Goal: Browse casually: Explore the website without a specific task or goal

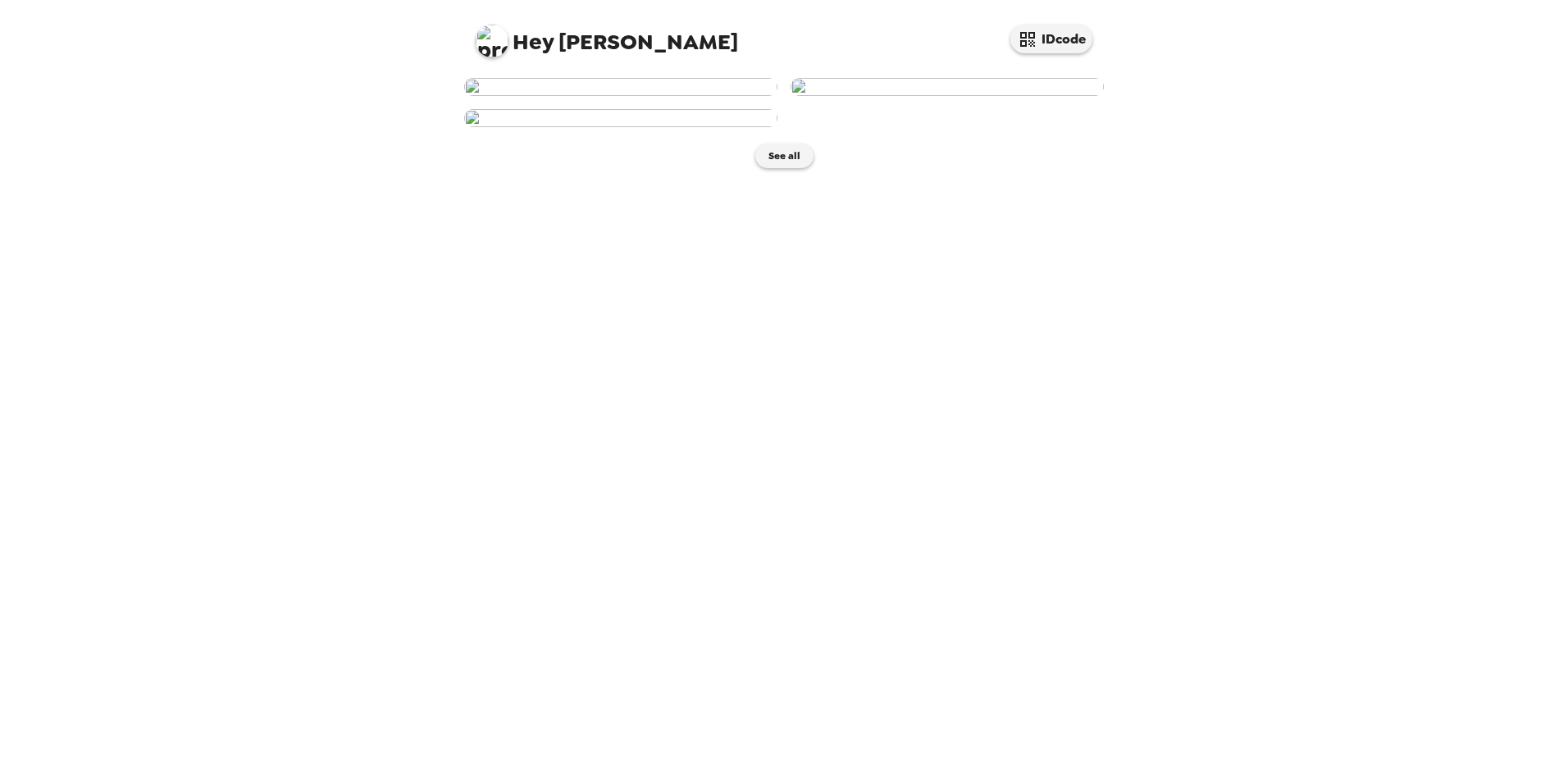
click at [952, 96] on img at bounding box center [947, 87] width 313 height 18
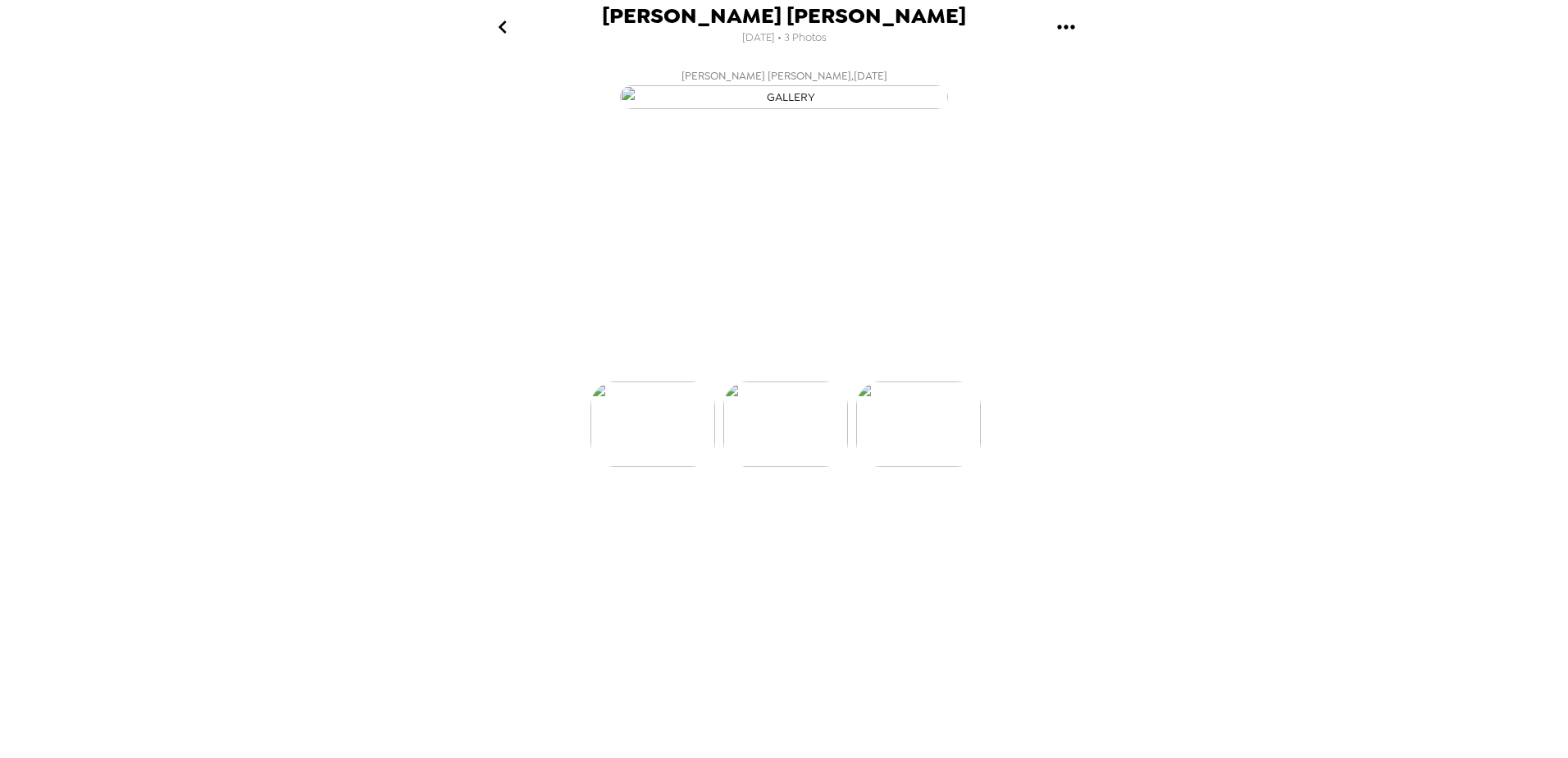
scroll to position [0, 132]
click at [729, 362] on p "Backdrops" at bounding box center [764, 351] width 75 height 19
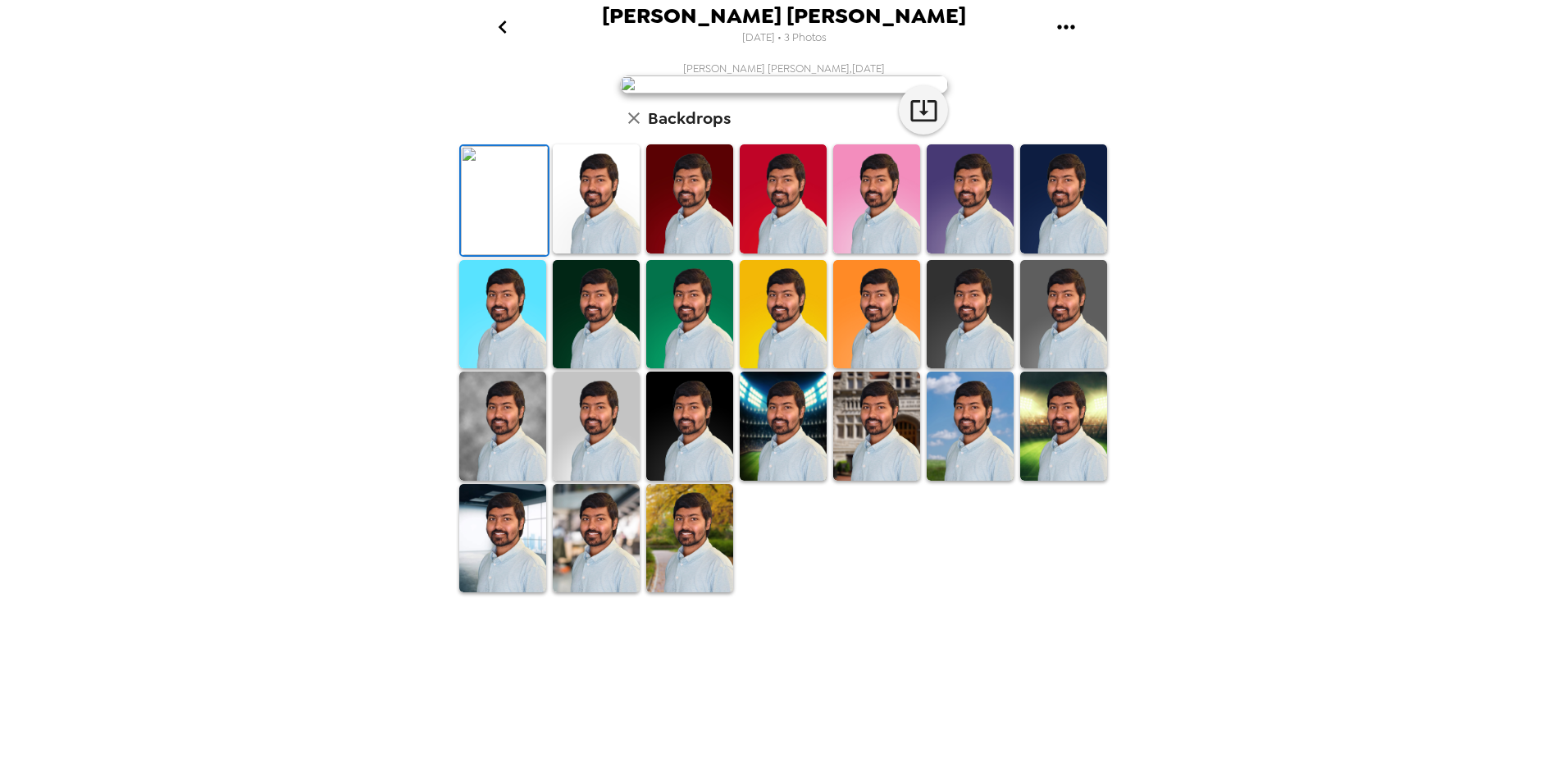
scroll to position [228, 0]
click at [581, 593] on img at bounding box center [595, 539] width 87 height 109
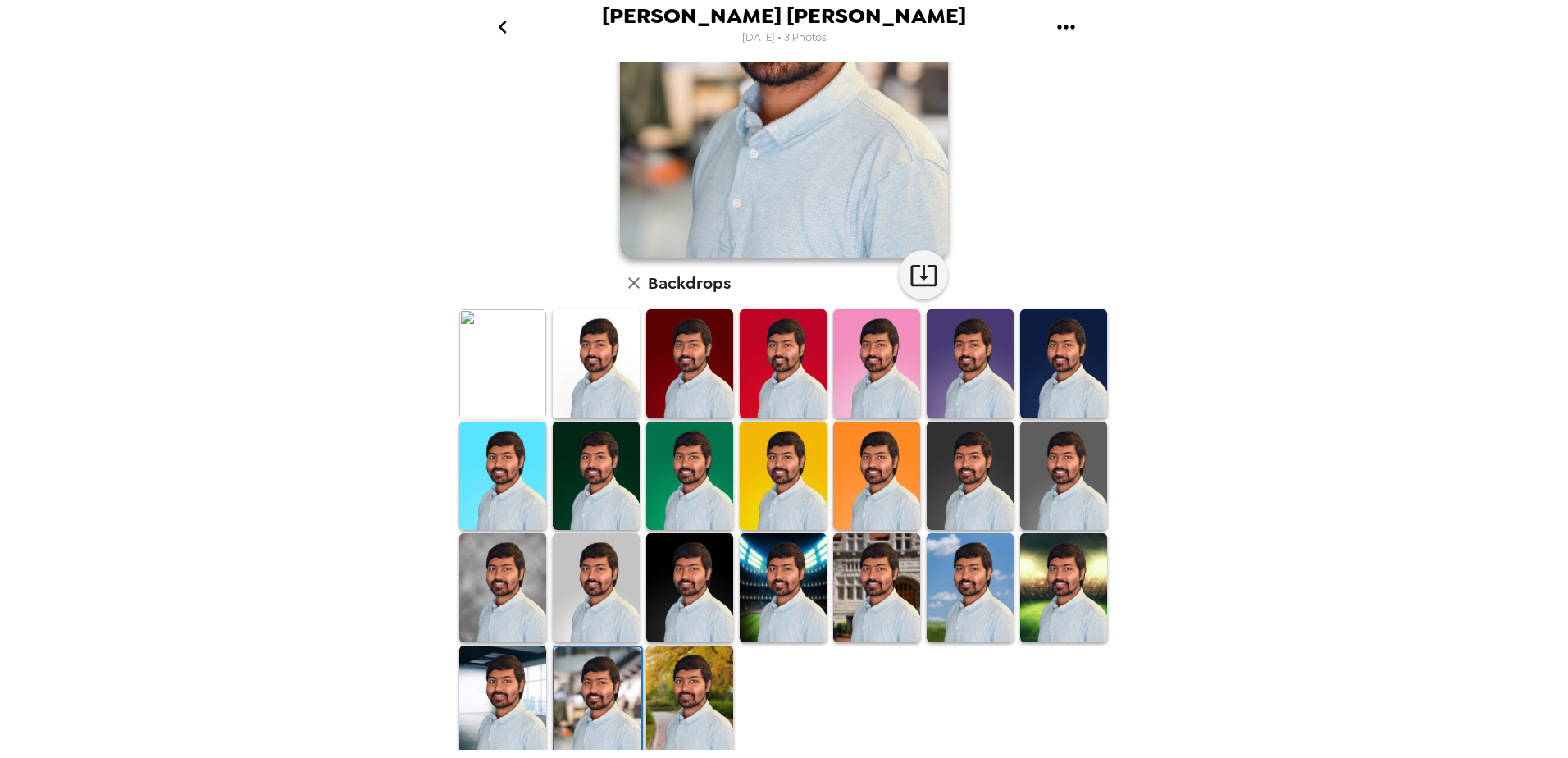
scroll to position [0, 0]
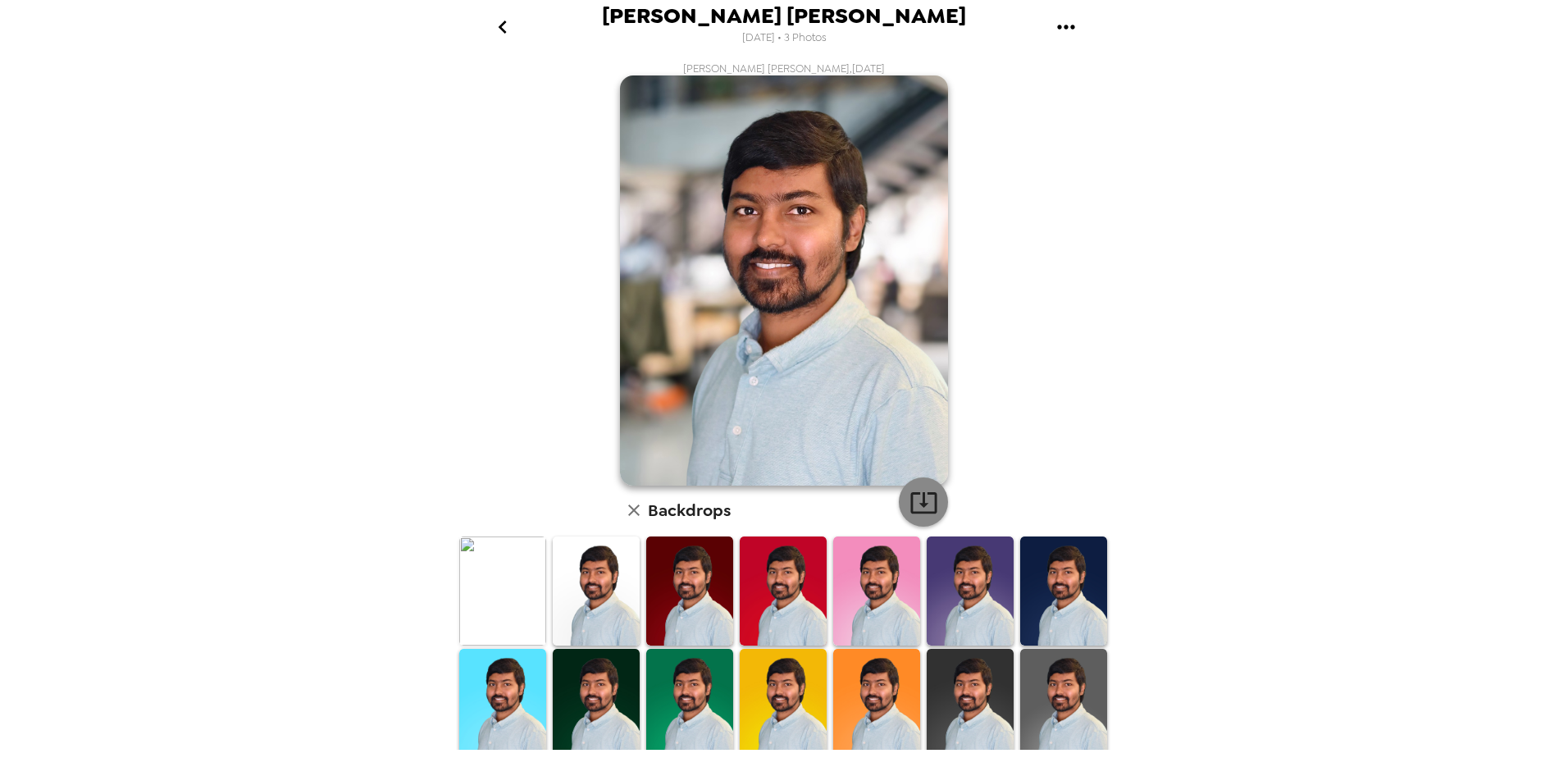
click at [923, 501] on icon "button" at bounding box center [924, 503] width 29 height 29
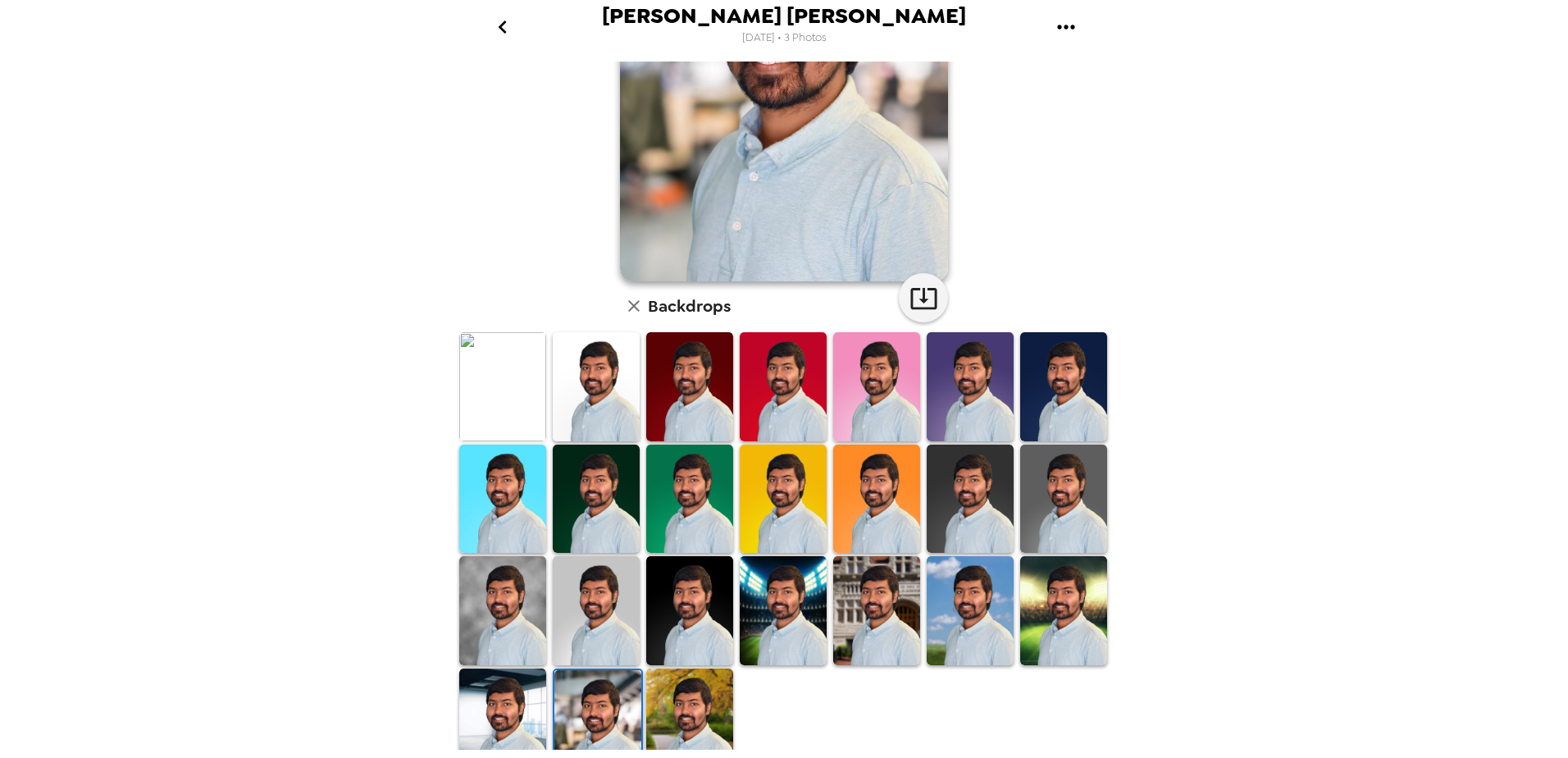
scroll to position [227, 0]
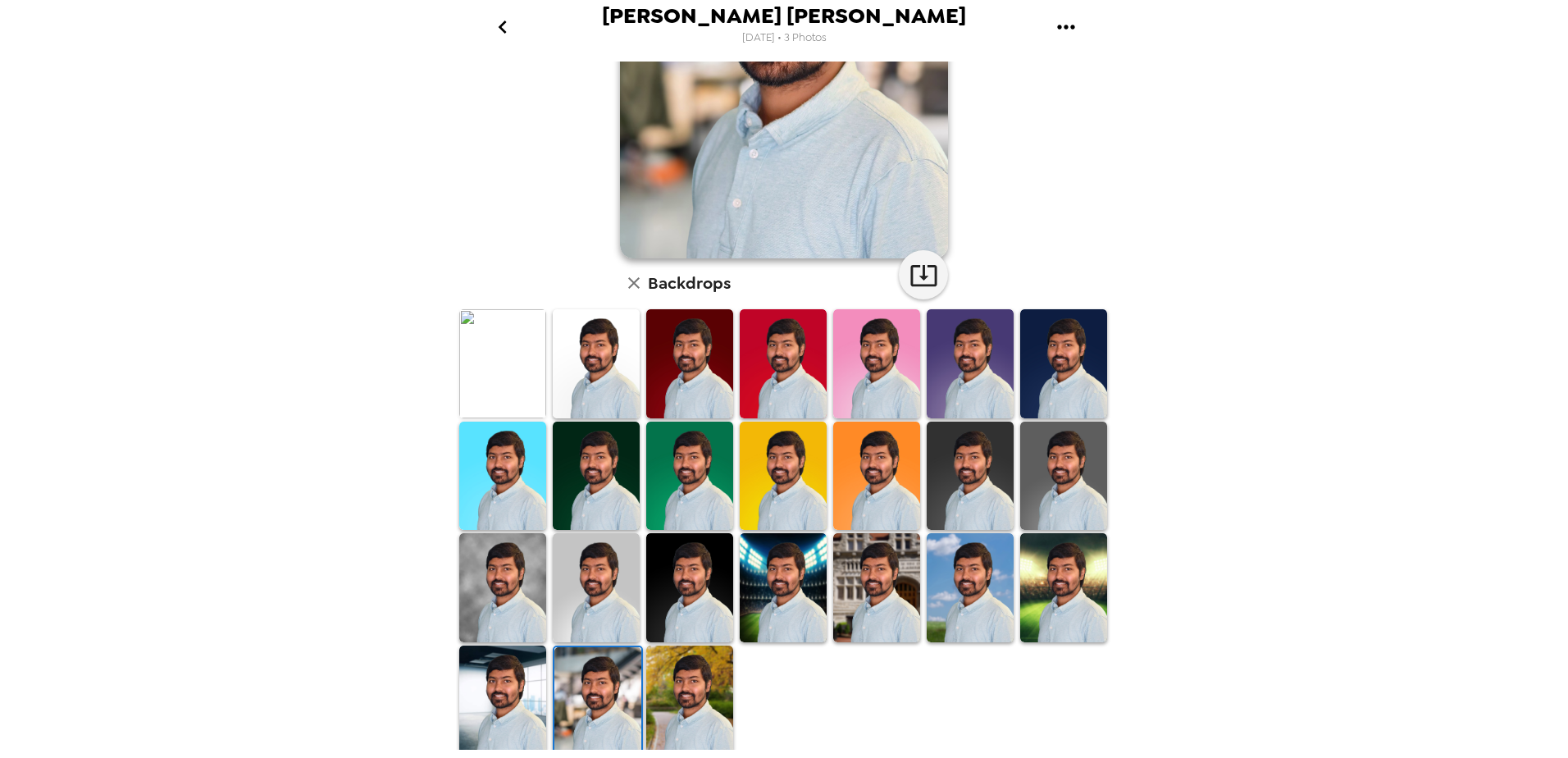
click at [784, 592] on img at bounding box center [783, 588] width 87 height 109
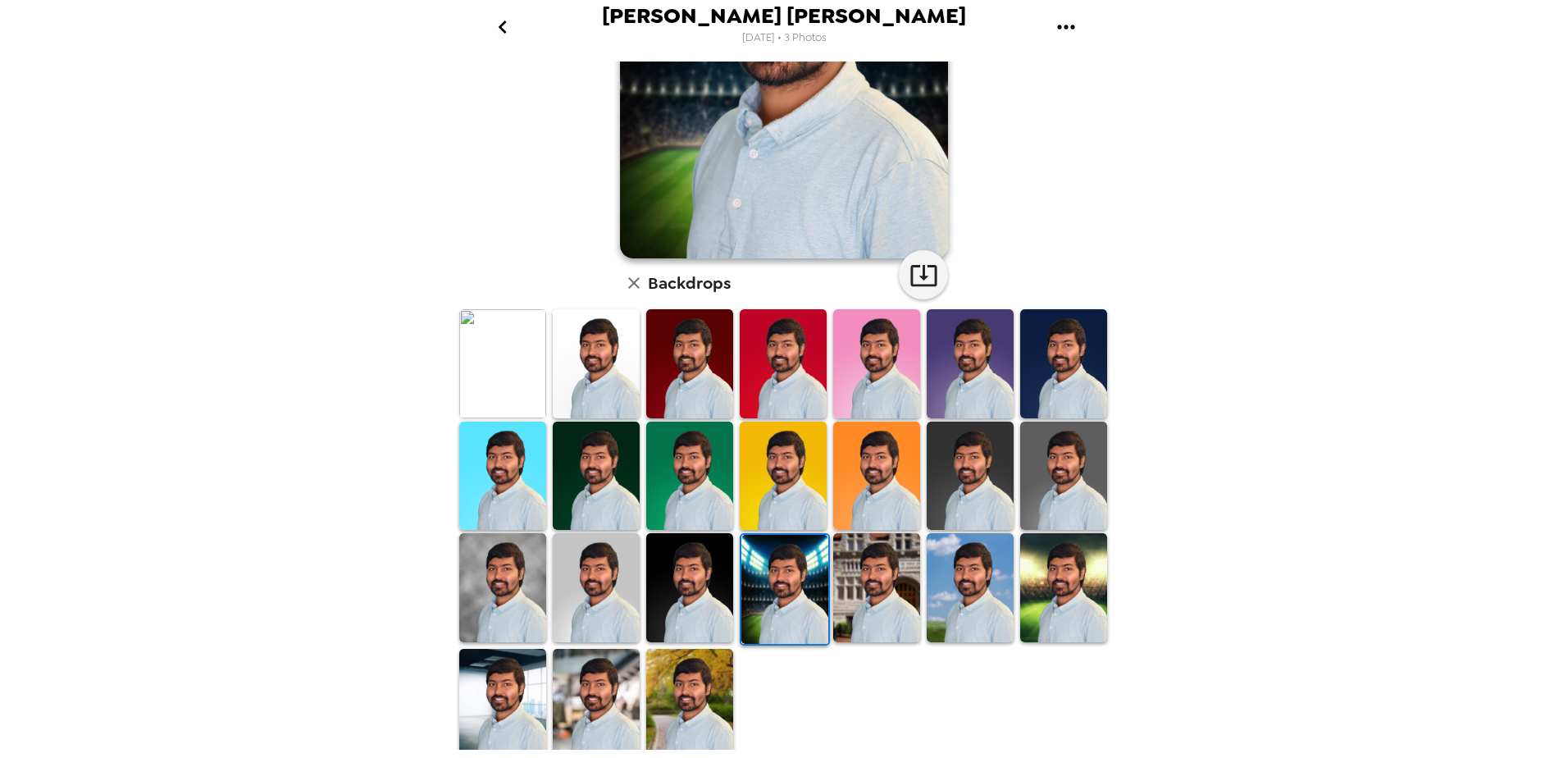
click at [484, 690] on img at bounding box center [502, 703] width 87 height 109
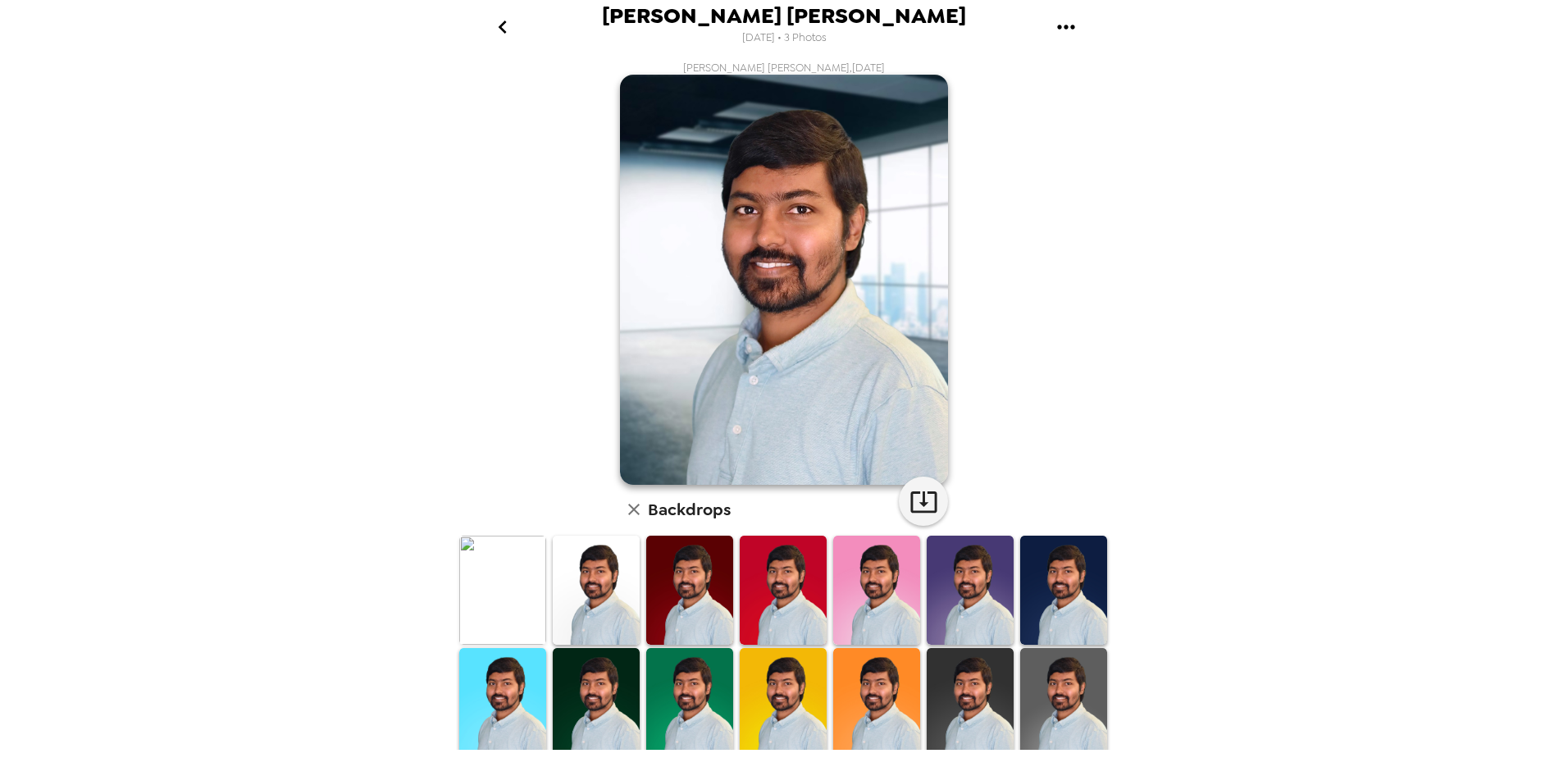
scroll to position [0, 0]
click at [614, 607] on img at bounding box center [595, 591] width 87 height 109
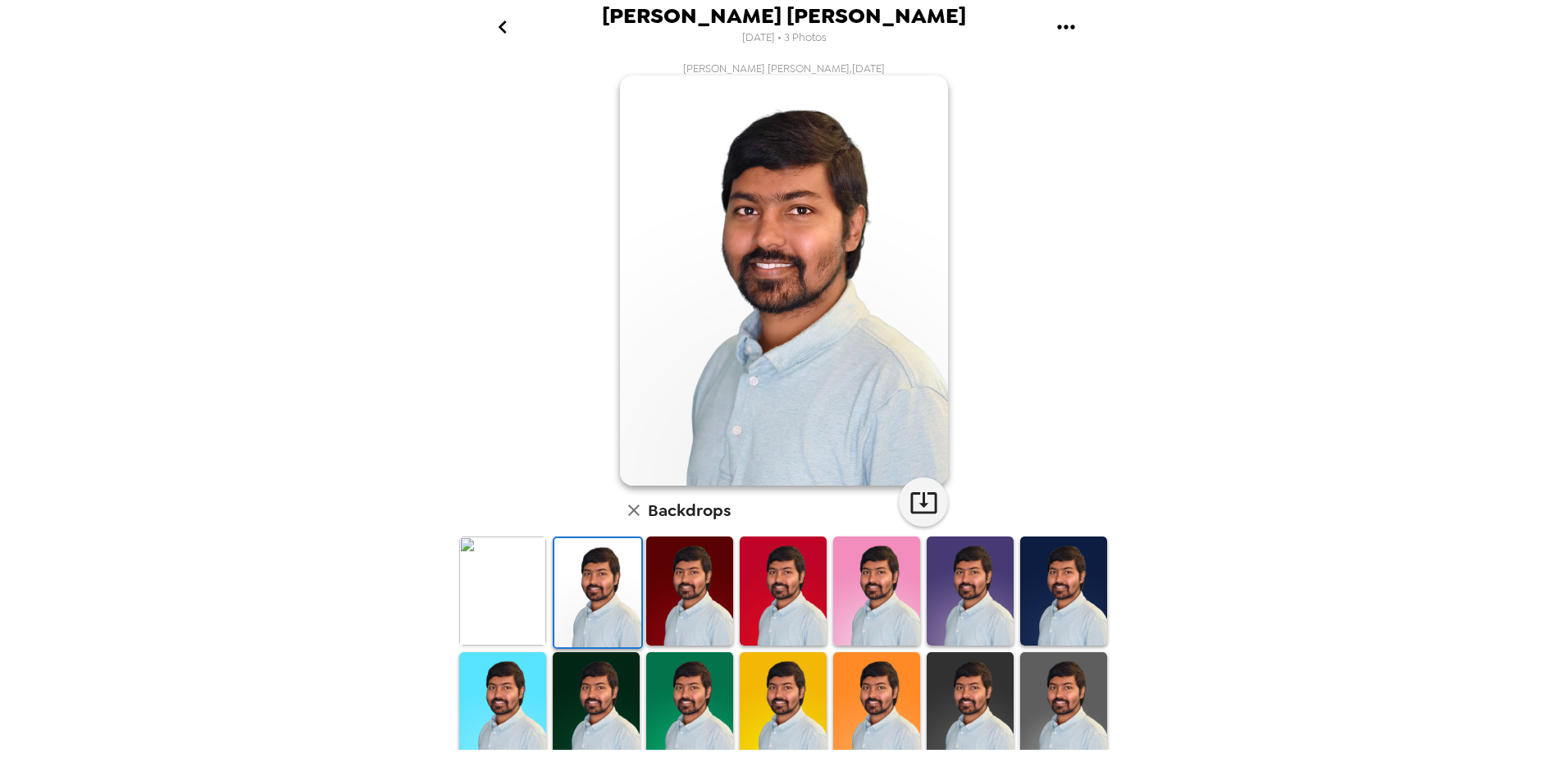
click at [518, 603] on img at bounding box center [502, 591] width 87 height 109
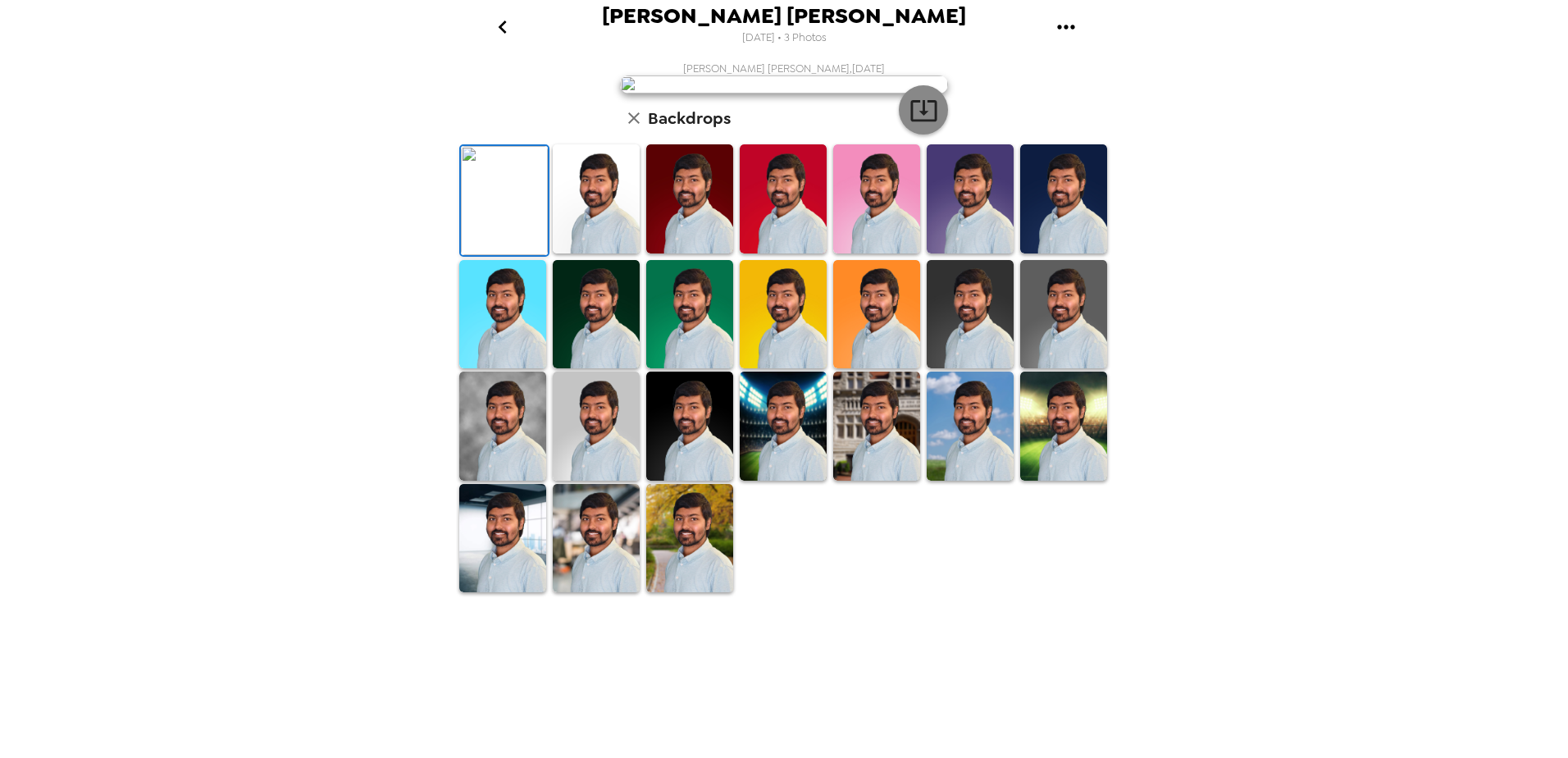
click at [901, 134] on button "button" at bounding box center [923, 110] width 50 height 50
click at [1168, 480] on div "[PERSON_NAME] [PERSON_NAME] [DATE] • 3 Photos [PERSON_NAME] [PERSON_NAME] , [DA…" at bounding box center [784, 379] width 1568 height 758
click at [978, 481] on img at bounding box center [969, 426] width 87 height 109
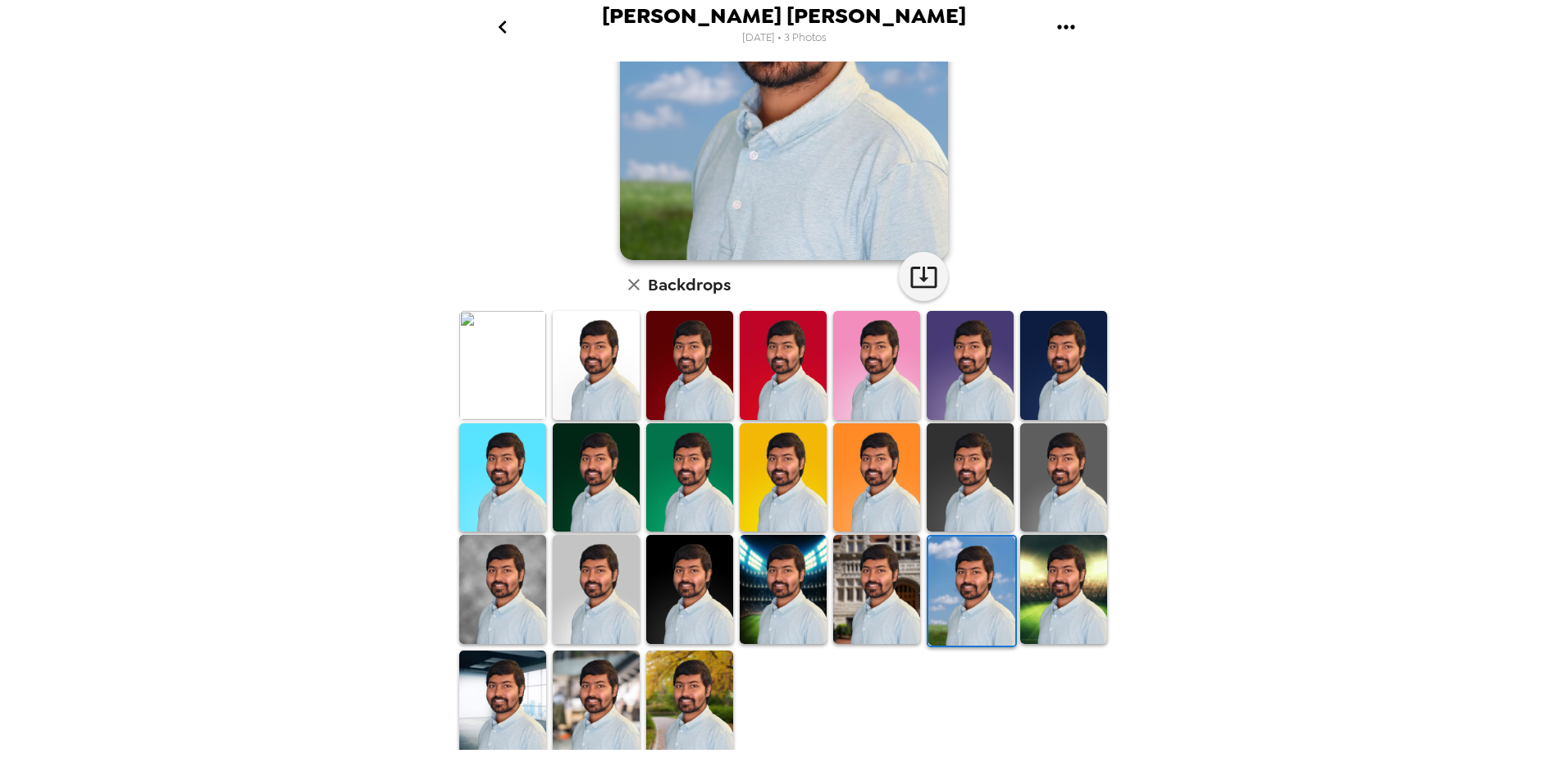
scroll to position [227, 0]
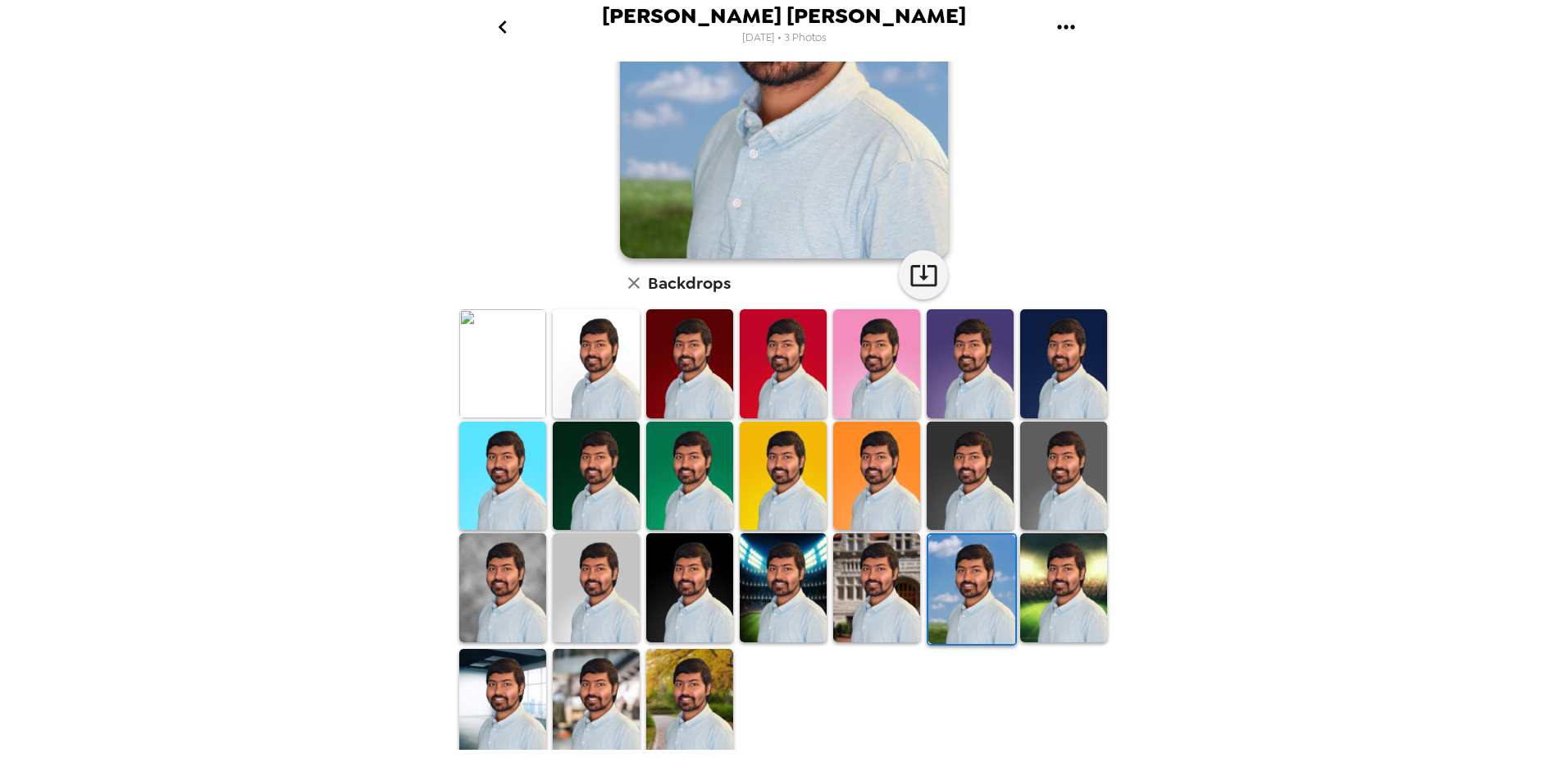
click at [697, 676] on img at bounding box center [689, 703] width 87 height 109
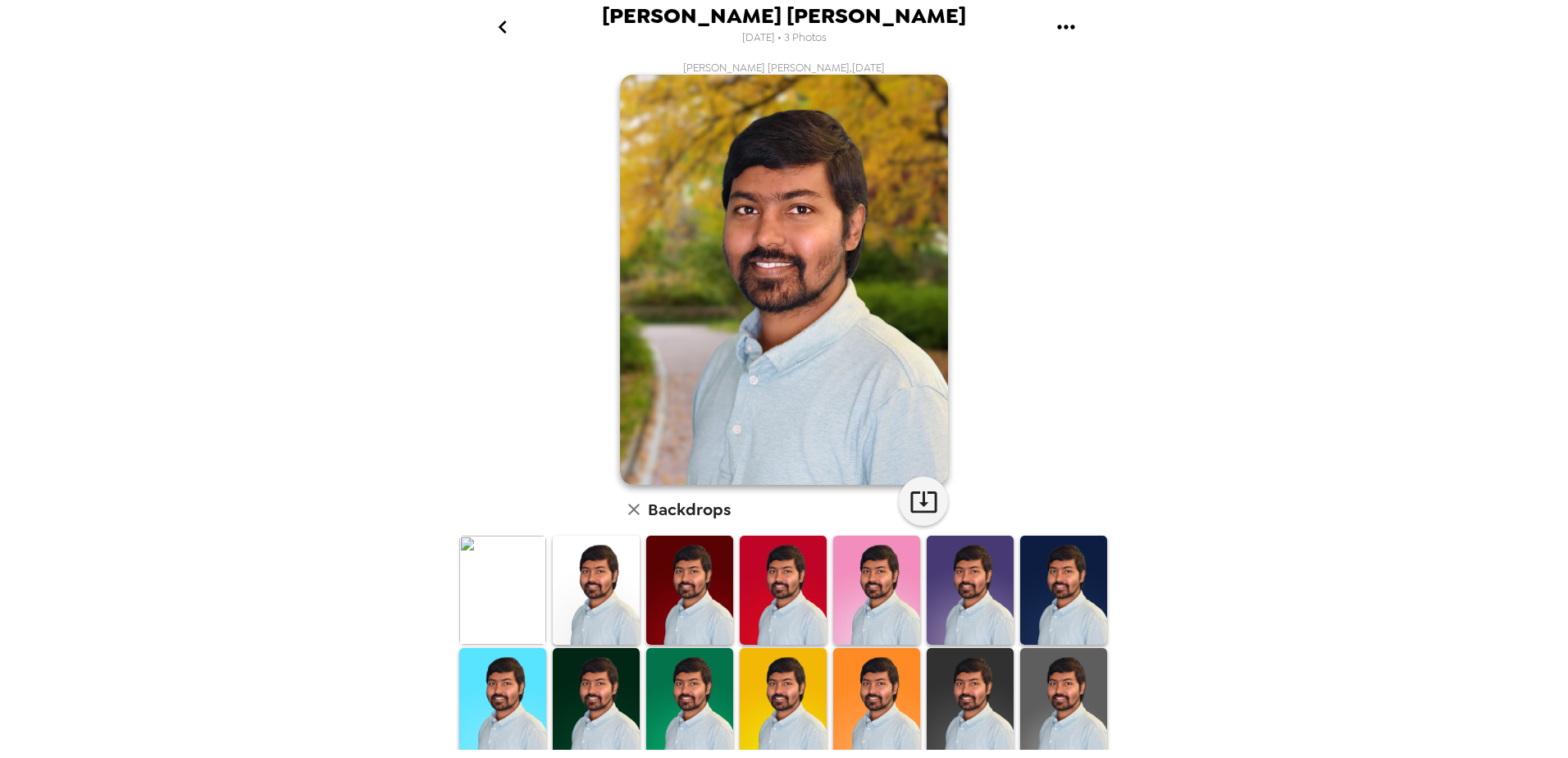
scroll to position [0, 0]
click at [920, 508] on icon "button" at bounding box center [924, 503] width 29 height 29
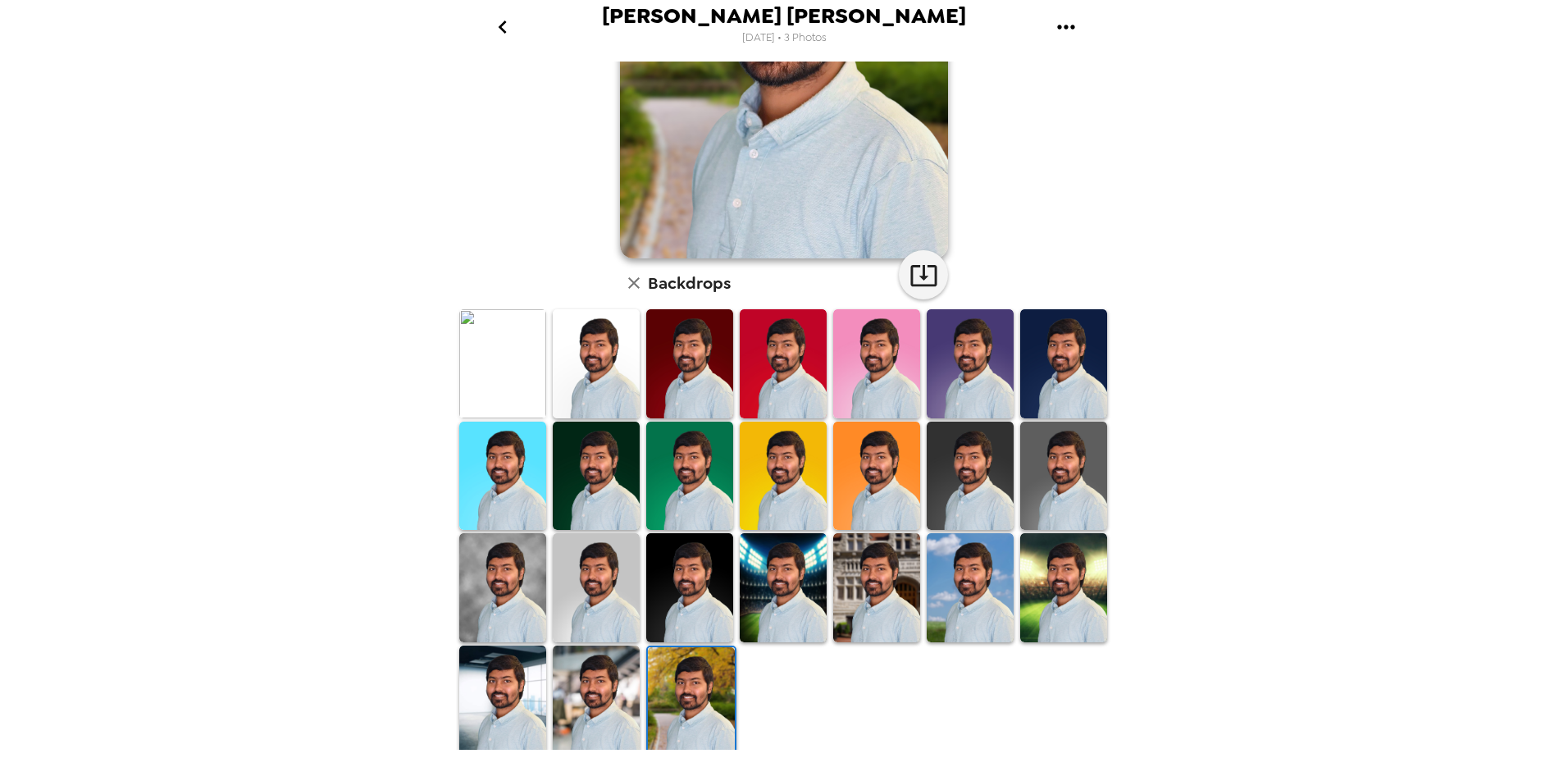
click at [971, 592] on img at bounding box center [969, 588] width 87 height 109
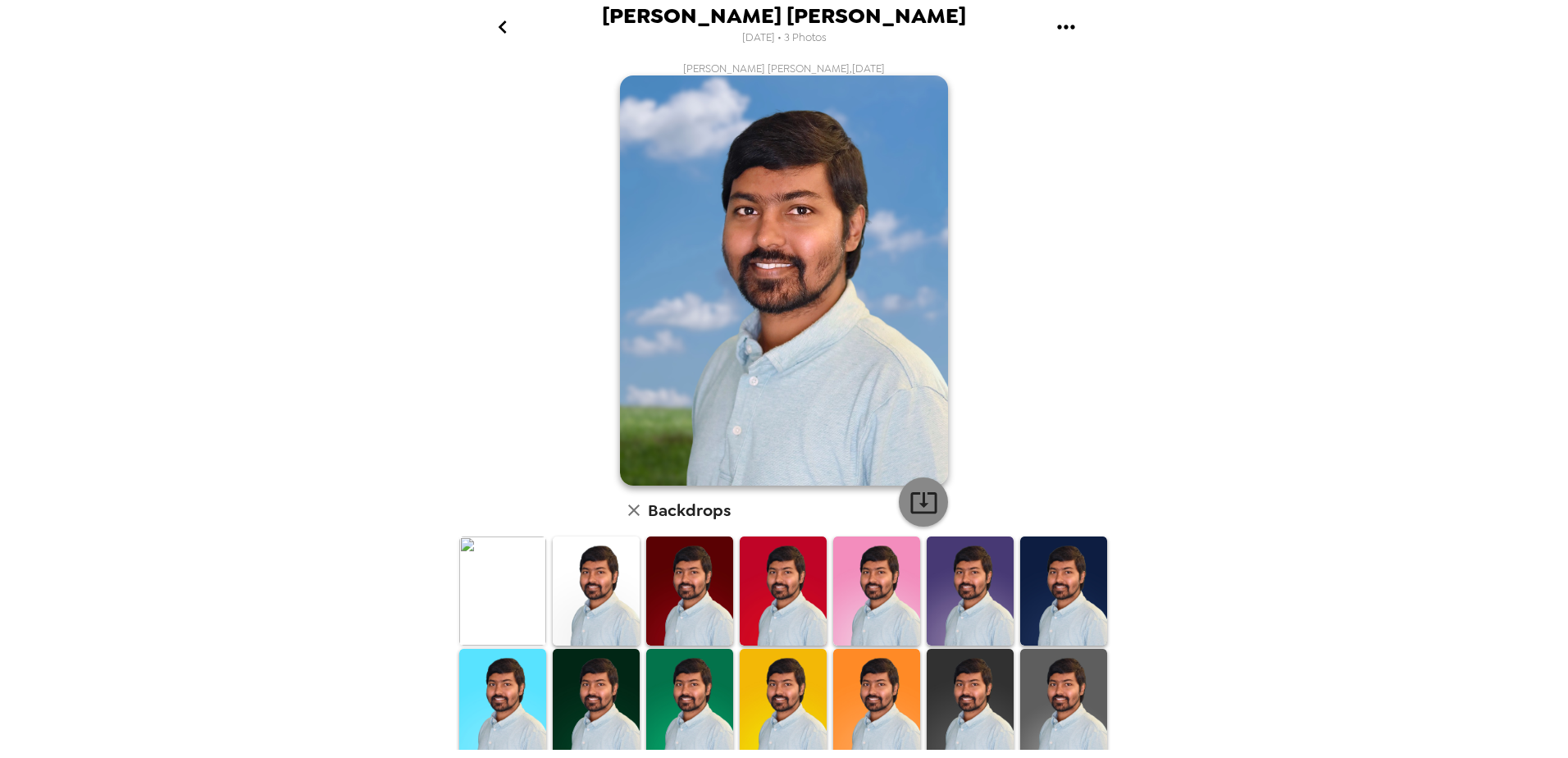
click at [917, 502] on icon "button" at bounding box center [923, 503] width 26 height 21
click at [1069, 410] on div "[PERSON_NAME] [PERSON_NAME] , [DATE] Backdrops" at bounding box center [784, 524] width 656 height 924
click at [1126, 377] on div "[PERSON_NAME] [PERSON_NAME] [DATE] • 3 Photos [PERSON_NAME] [PERSON_NAME] , [DA…" at bounding box center [784, 379] width 1568 height 758
click at [496, 20] on icon "go back" at bounding box center [502, 27] width 26 height 26
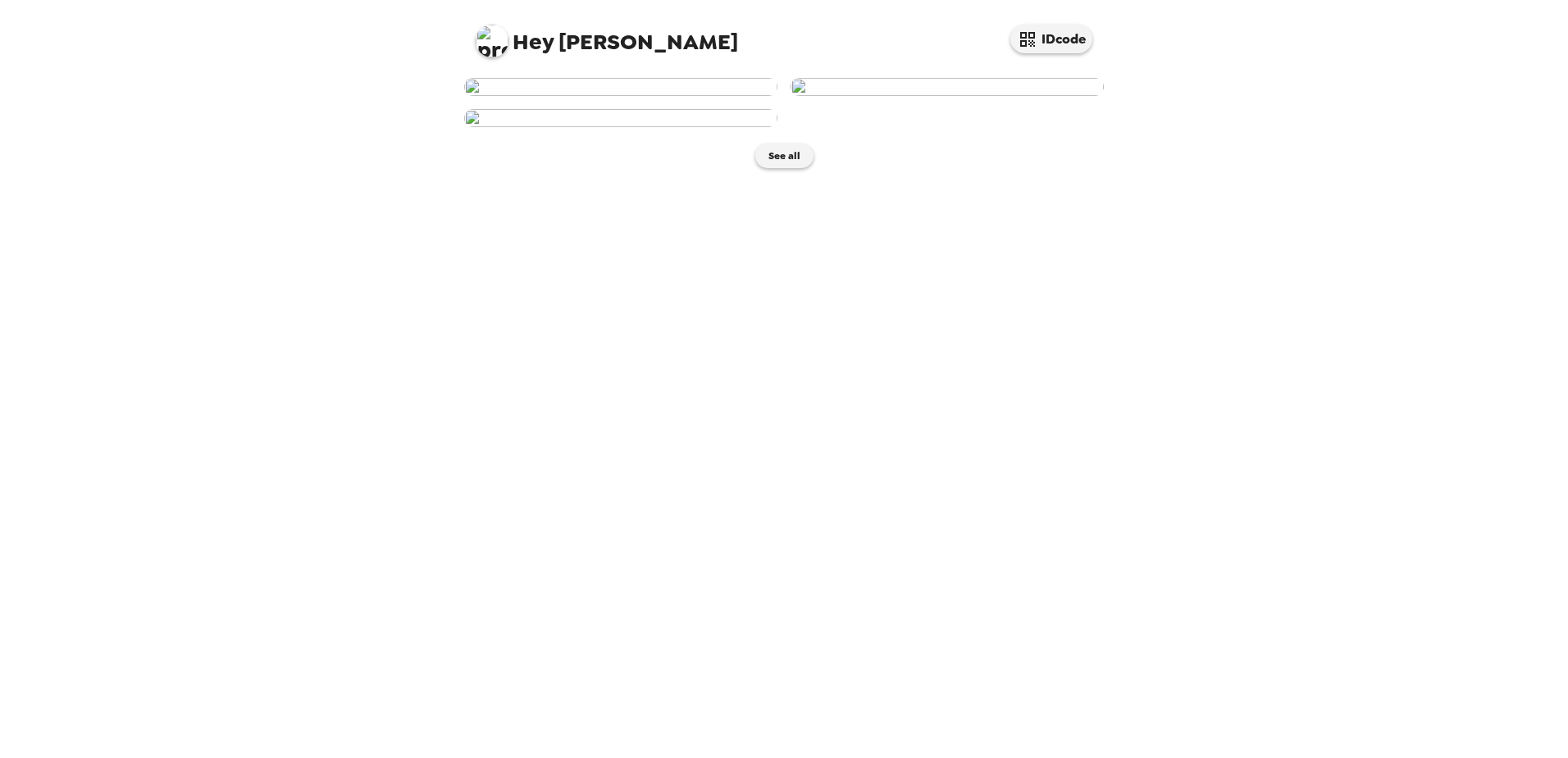
click at [1315, 455] on div "Hey [PERSON_NAME] IDcode See all" at bounding box center [784, 379] width 1568 height 758
click at [573, 96] on img at bounding box center [621, 87] width 313 height 18
